Goal: Information Seeking & Learning: Learn about a topic

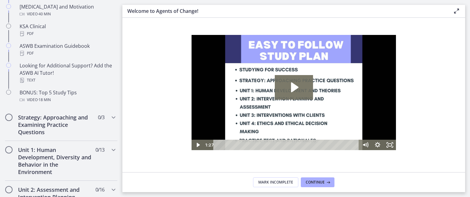
scroll to position [280, 0]
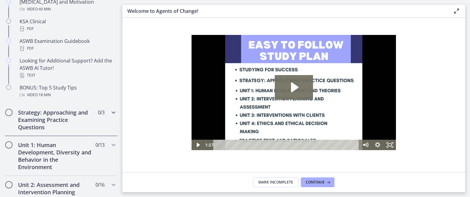
click at [11, 110] on span "Chapters" at bounding box center [9, 112] width 6 height 6
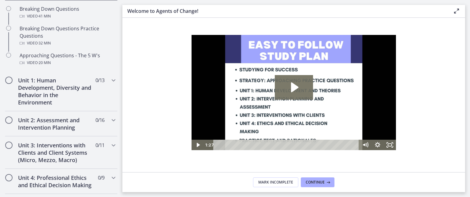
scroll to position [170, 0]
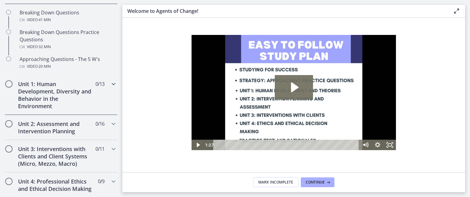
click at [11, 81] on span "Chapters" at bounding box center [9, 84] width 6 height 6
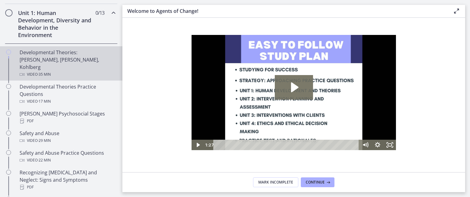
click at [10, 50] on icon "Chapters" at bounding box center [8, 52] width 5 height 5
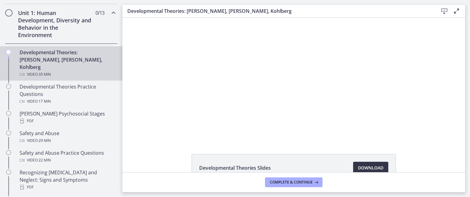
click at [367, 162] on link "Download Opens in a new window" at bounding box center [370, 167] width 35 height 12
